Goal: Transaction & Acquisition: Book appointment/travel/reservation

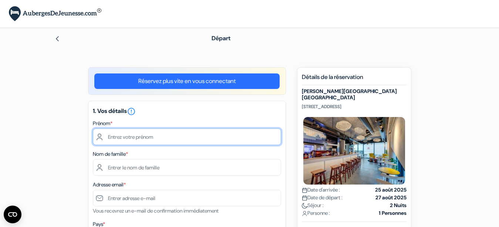
click at [125, 138] on input "text" at bounding box center [187, 137] width 188 height 17
type input "[PERSON_NAME]"
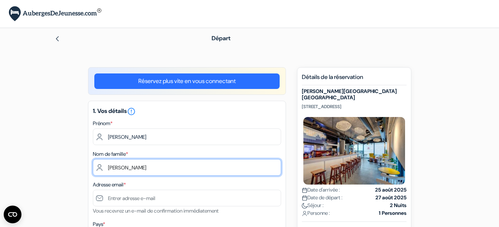
type input "[PERSON_NAME]"
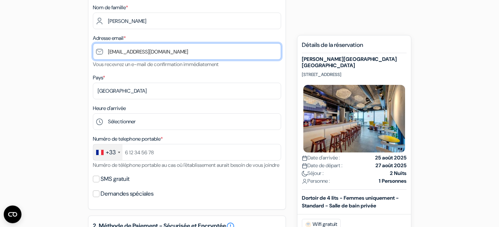
scroll to position [147, 0]
type input "[EMAIL_ADDRESS][DOMAIN_NAME]"
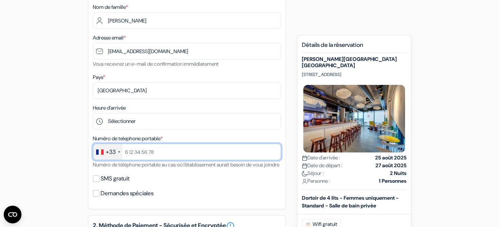
click at [193, 154] on input "text" at bounding box center [187, 152] width 188 height 17
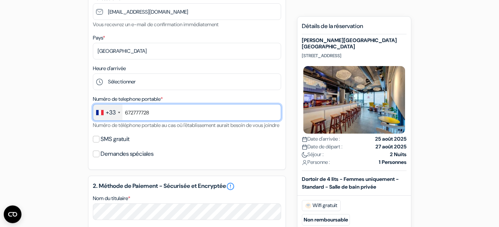
scroll to position [195, 0]
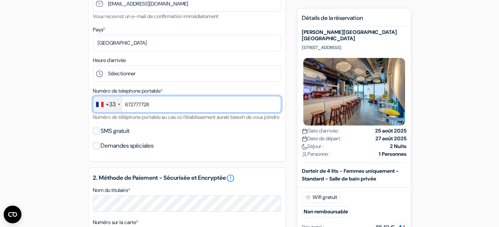
type input "672777728"
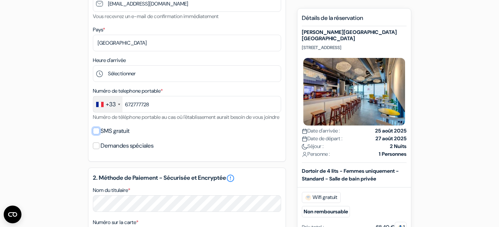
click at [97, 135] on input "SMS gratuit" at bounding box center [96, 131] width 7 height 7
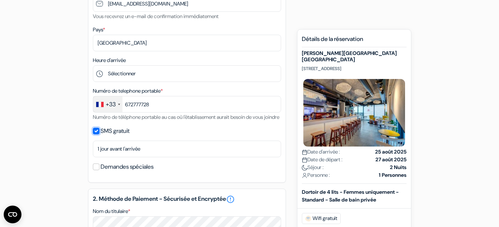
click at [97, 135] on input "SMS gratuit" at bounding box center [96, 131] width 7 height 7
checkbox input "false"
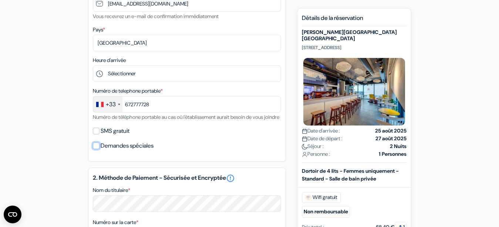
click at [95, 149] on input "Demandes spéciales" at bounding box center [96, 146] width 7 height 7
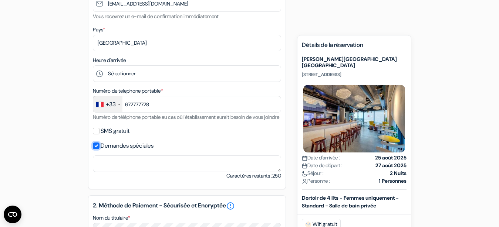
click at [95, 149] on input "Demandes spéciales" at bounding box center [96, 146] width 7 height 7
checkbox input "false"
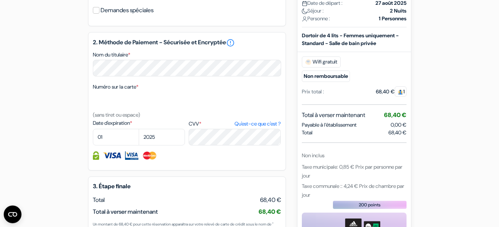
scroll to position [334, 0]
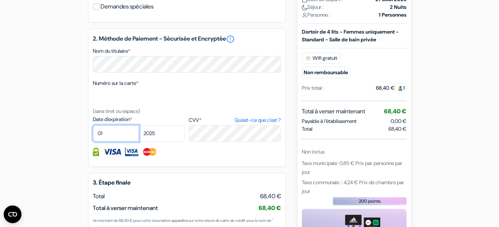
click at [93, 125] on select "01 02 03 04 05 06 07 08 09 10 11 12" at bounding box center [116, 133] width 46 height 17
select select "09"
click option "09" at bounding box center [0, 0] width 0 height 0
click at [139, 125] on select "2025 2026 2027 2028 2029 2030 2031 2032 2033 2034 2035 2036 2037 2038 2039 2040…" at bounding box center [162, 133] width 46 height 17
select select "2027"
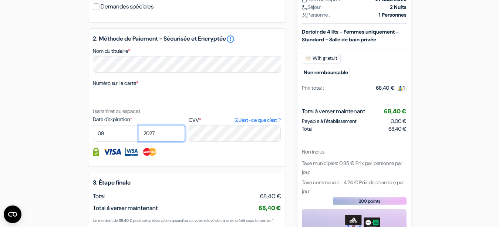
click option "2027" at bounding box center [0, 0] width 0 height 0
click at [64, 178] on div "add_box [PERSON_NAME][GEOGRAPHIC_DATA] [GEOGRAPHIC_DATA] [STREET_ADDRESS] Détai…" at bounding box center [250, 27] width 422 height 588
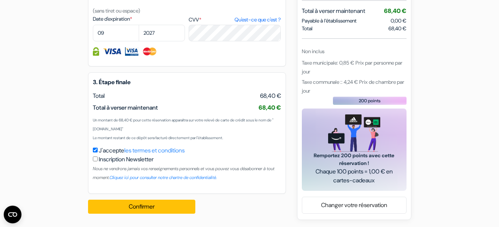
scroll to position [444, 0]
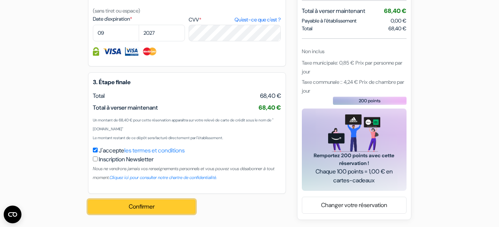
click at [122, 206] on button "Confirmer Loading..." at bounding box center [141, 207] width 107 height 14
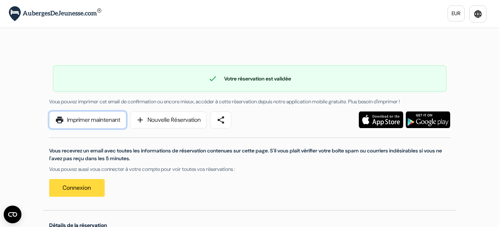
click at [80, 123] on link "print Imprimer maintenant" at bounding box center [87, 120] width 77 height 17
